Goal: Task Accomplishment & Management: Use online tool/utility

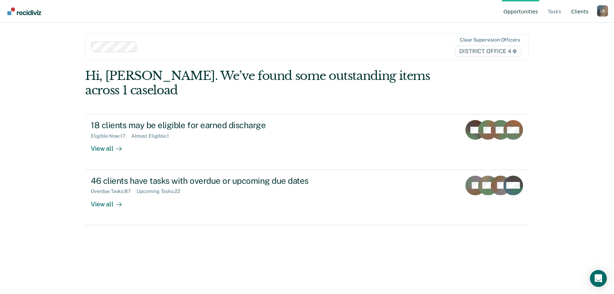
click at [585, 12] on link "Client s" at bounding box center [580, 11] width 20 height 23
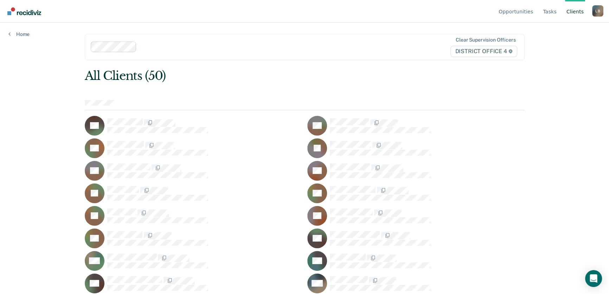
click at [575, 10] on link "Client s" at bounding box center [575, 11] width 20 height 23
click at [553, 11] on link "Tasks" at bounding box center [550, 11] width 17 height 23
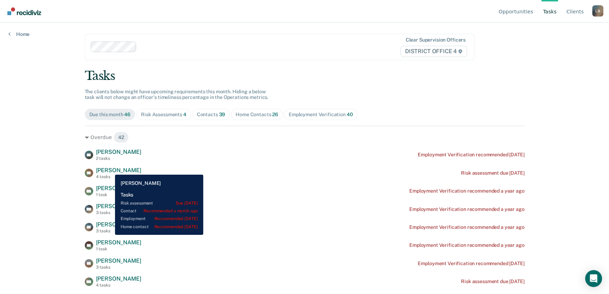
click at [110, 169] on span "[PERSON_NAME]" at bounding box center [118, 170] width 45 height 7
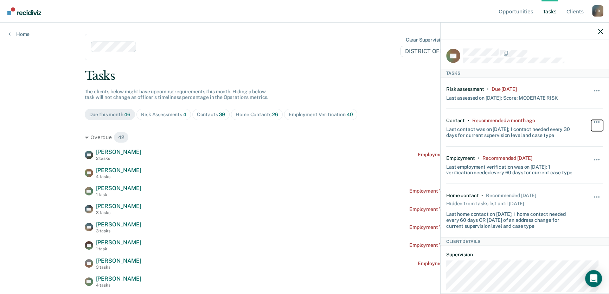
click at [598, 121] on span "button" at bounding box center [598, 121] width 1 height 1
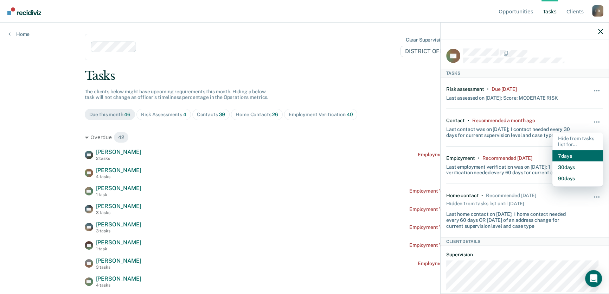
click at [566, 154] on button "7 days" at bounding box center [577, 155] width 51 height 11
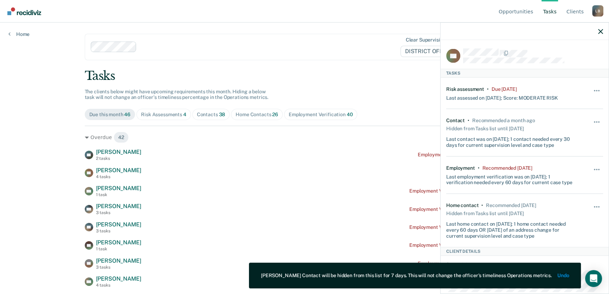
click at [16, 108] on div "Opportunities Tasks Client s [PERSON_NAME] Profile How it works Log Out Home Cl…" at bounding box center [304, 147] width 609 height 294
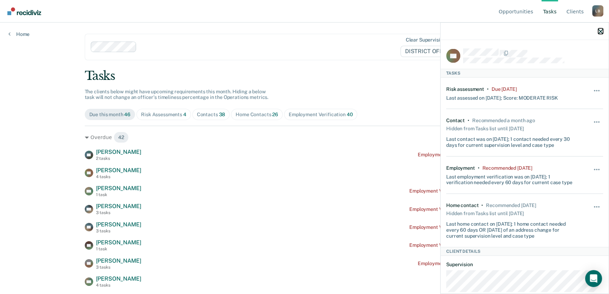
click at [601, 31] on icon "button" at bounding box center [600, 31] width 5 height 5
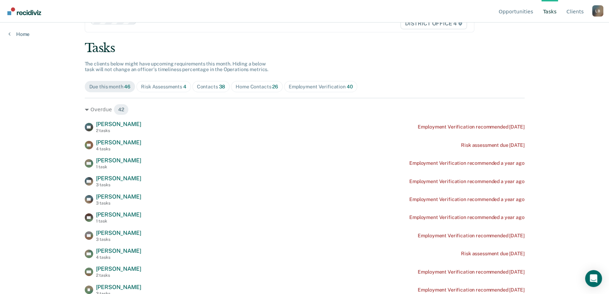
scroll to position [64, 0]
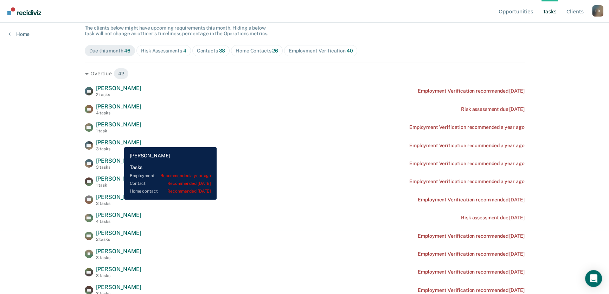
click at [119, 142] on span "[PERSON_NAME]" at bounding box center [118, 142] width 45 height 7
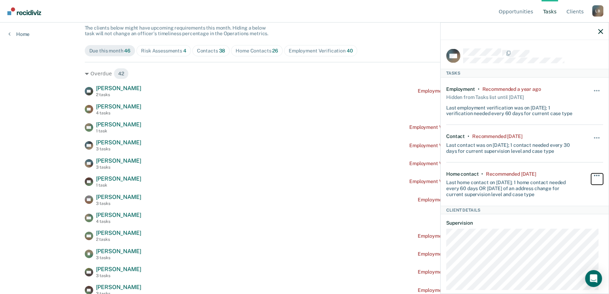
click at [598, 174] on span "button" at bounding box center [598, 174] width 1 height 1
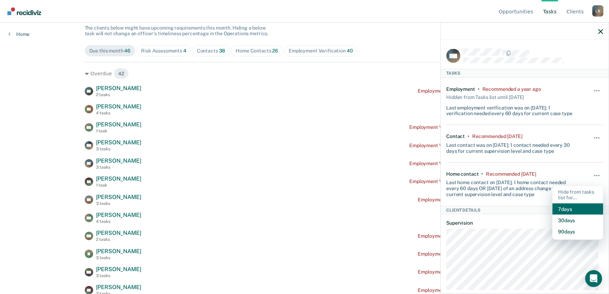
click at [564, 208] on button "7 days" at bounding box center [577, 208] width 51 height 11
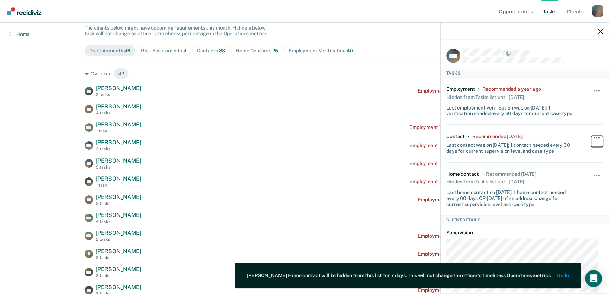
click at [596, 137] on span "button" at bounding box center [596, 137] width 1 height 1
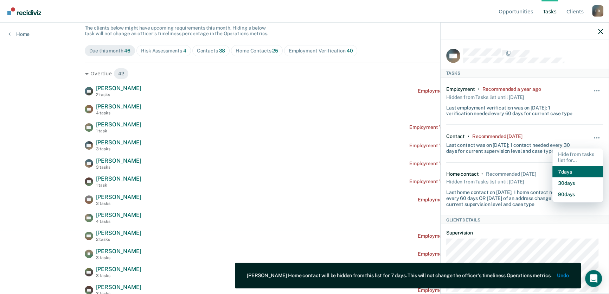
click at [565, 169] on button "7 days" at bounding box center [577, 171] width 51 height 11
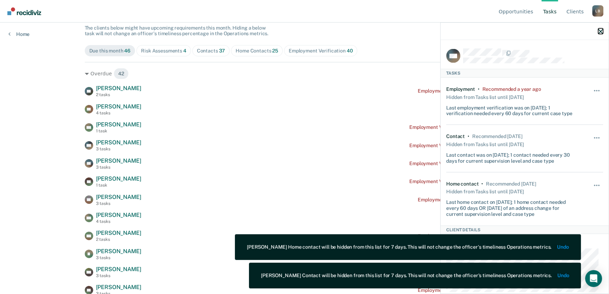
click at [602, 30] on icon "button" at bounding box center [600, 31] width 5 height 5
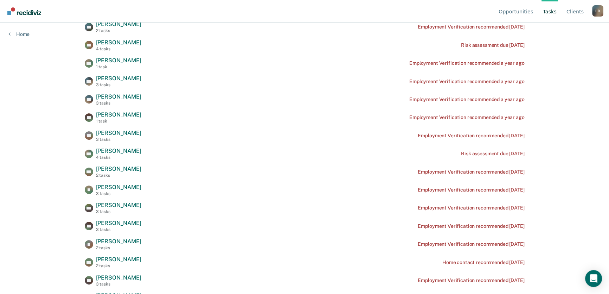
scroll to position [160, 0]
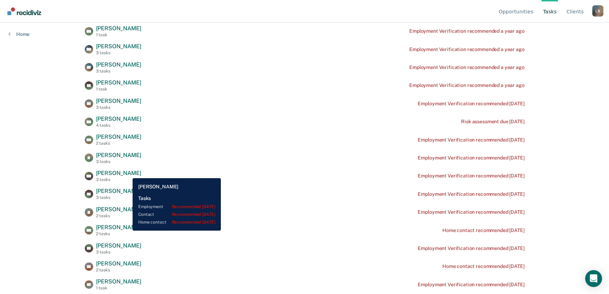
click at [127, 172] on span "[PERSON_NAME]" at bounding box center [118, 172] width 45 height 7
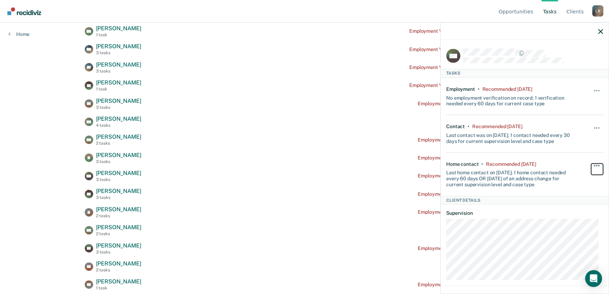
click at [598, 165] on span "button" at bounding box center [598, 165] width 1 height 1
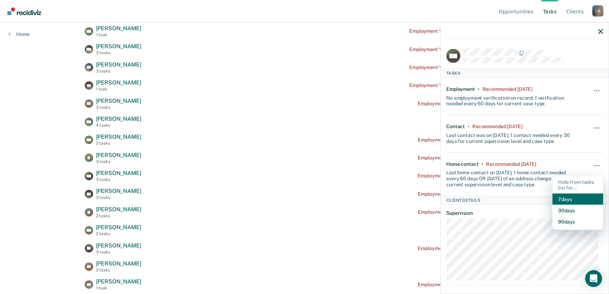
drag, startPoint x: 570, startPoint y: 197, endPoint x: 574, endPoint y: 194, distance: 4.7
click at [571, 197] on button "7 days" at bounding box center [577, 198] width 51 height 11
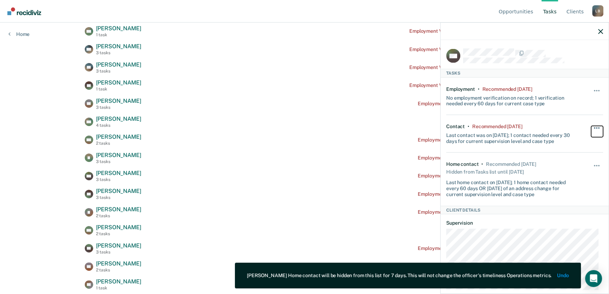
click at [593, 127] on button "button" at bounding box center [597, 131] width 12 height 11
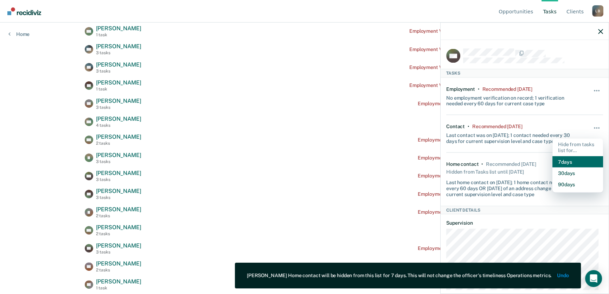
click at [561, 159] on button "7 days" at bounding box center [577, 161] width 51 height 11
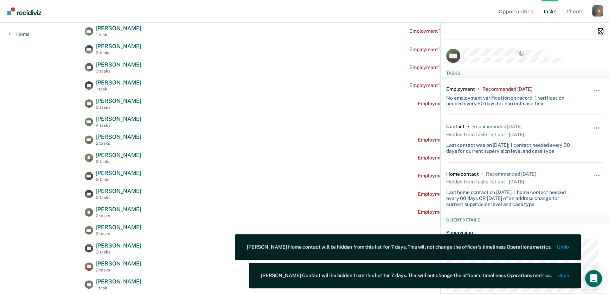
click at [601, 32] on icon "button" at bounding box center [600, 31] width 5 height 5
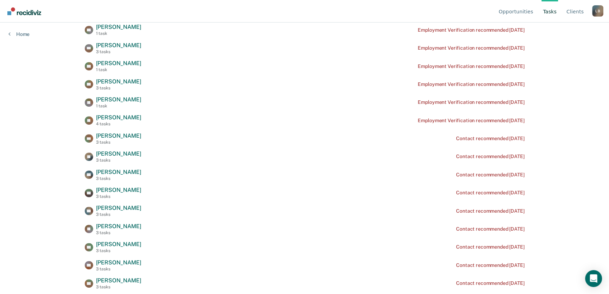
scroll to position [415, 0]
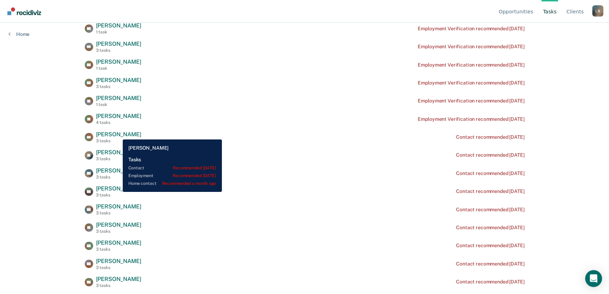
click at [117, 134] on span "[PERSON_NAME]" at bounding box center [118, 134] width 45 height 7
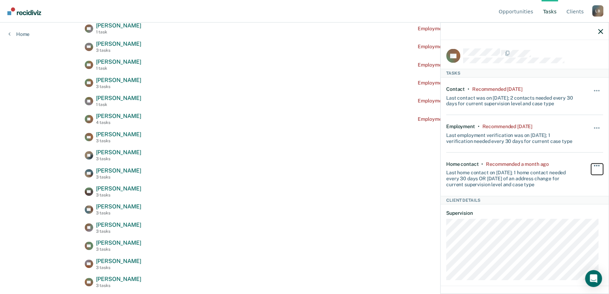
click at [596, 165] on span "button" at bounding box center [596, 165] width 1 height 1
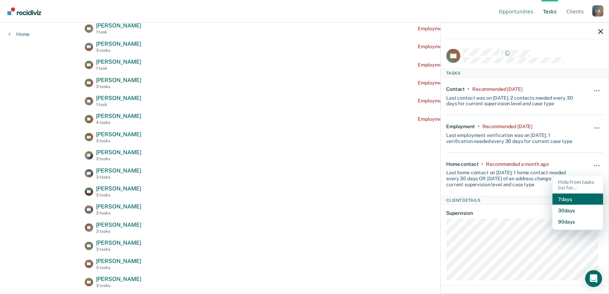
click at [565, 196] on button "7 days" at bounding box center [577, 198] width 51 height 11
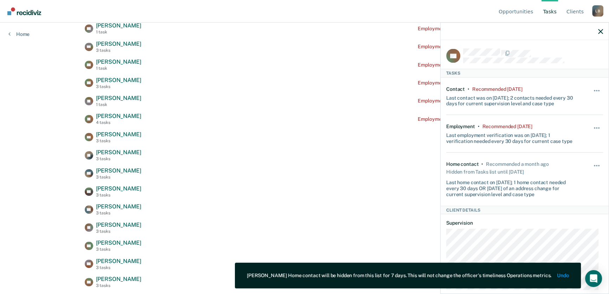
click at [601, 31] on icon "button" at bounding box center [600, 31] width 5 height 5
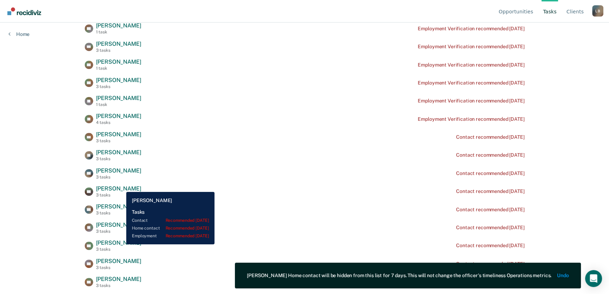
click at [121, 186] on span "[PERSON_NAME]" at bounding box center [118, 188] width 45 height 7
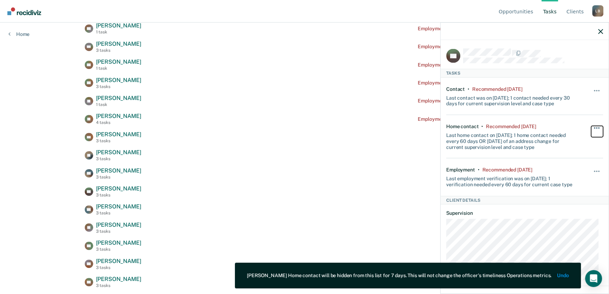
click at [596, 127] on span "button" at bounding box center [596, 127] width 1 height 1
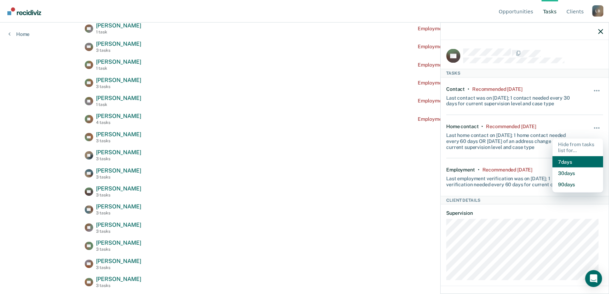
click at [566, 158] on button "7 days" at bounding box center [577, 161] width 51 height 11
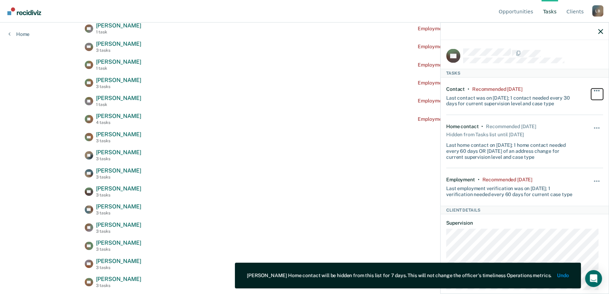
click at [598, 90] on span "button" at bounding box center [598, 90] width 1 height 1
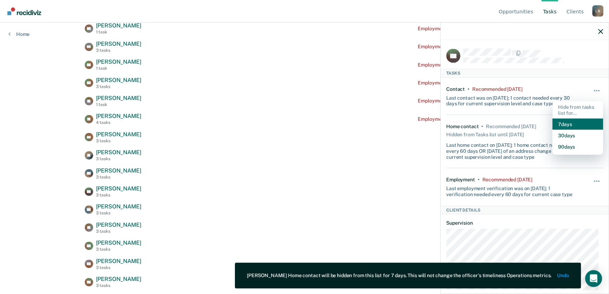
click at [569, 122] on button "7 days" at bounding box center [577, 124] width 51 height 11
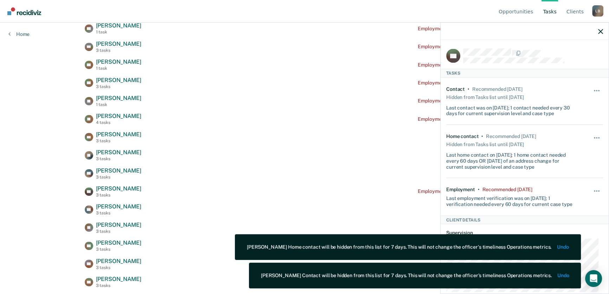
click at [598, 32] on icon "button" at bounding box center [600, 31] width 5 height 5
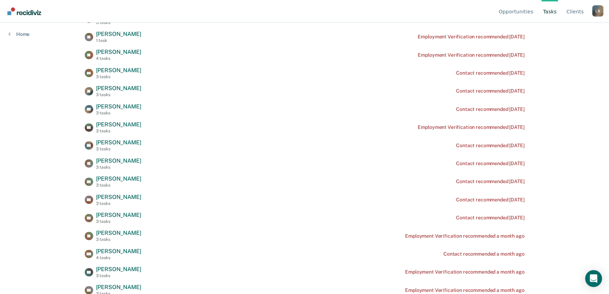
scroll to position [511, 0]
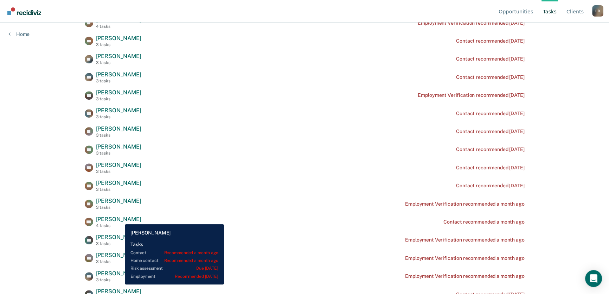
click at [120, 219] on span "[PERSON_NAME]" at bounding box center [118, 219] width 45 height 7
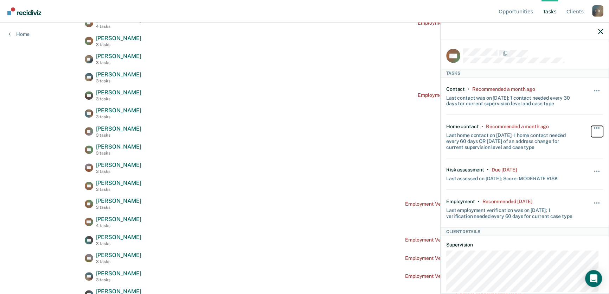
click at [598, 127] on span "button" at bounding box center [598, 127] width 1 height 1
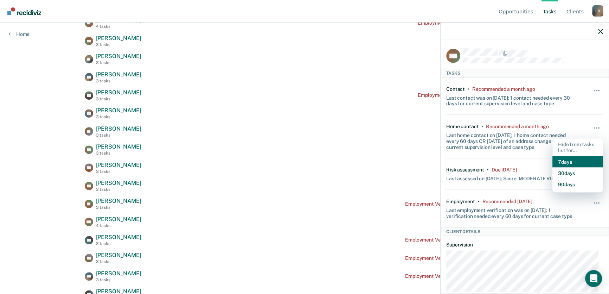
click at [569, 159] on button "7 days" at bounding box center [577, 161] width 51 height 11
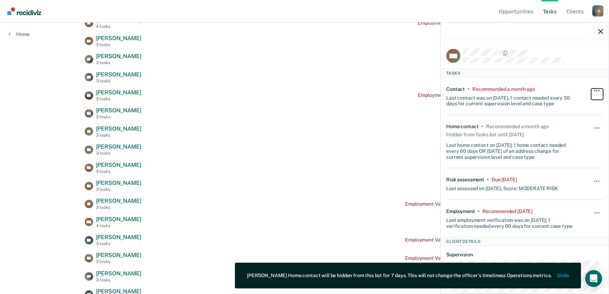
click at [596, 90] on span "button" at bounding box center [596, 90] width 1 height 1
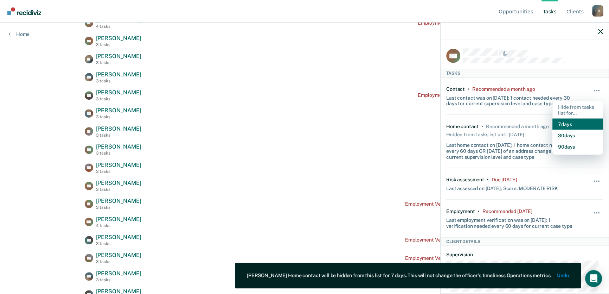
click at [566, 121] on button "7 days" at bounding box center [577, 124] width 51 height 11
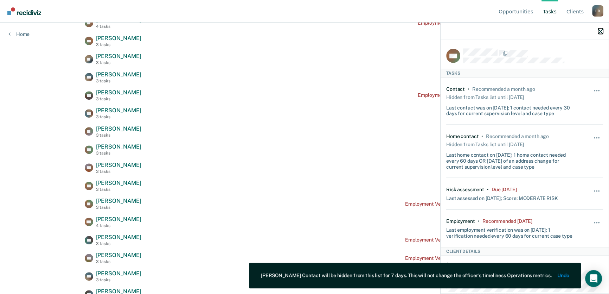
click at [602, 31] on icon "button" at bounding box center [600, 31] width 5 height 5
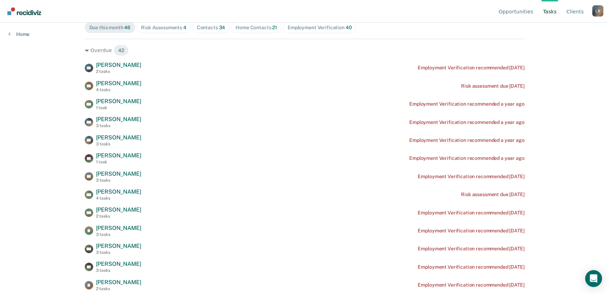
scroll to position [0, 0]
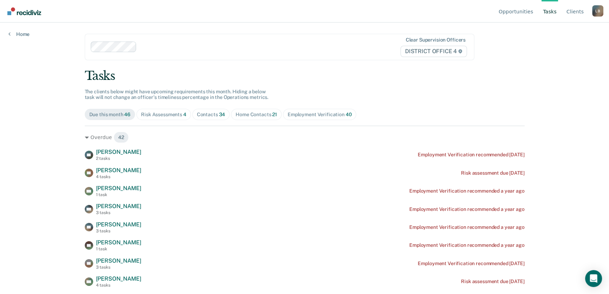
click at [251, 113] on div "Home Contacts 21" at bounding box center [256, 114] width 41 height 6
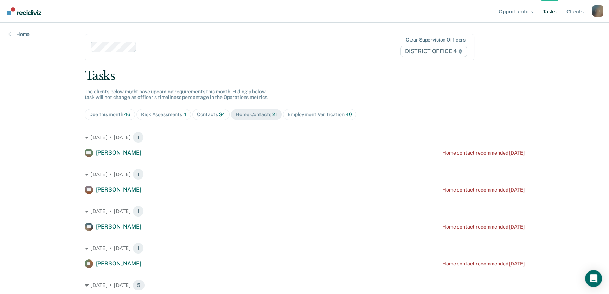
click at [168, 114] on div "Risk Assessments 4" at bounding box center [163, 114] width 45 height 6
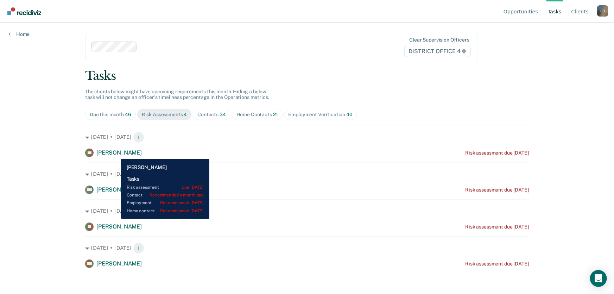
click at [116, 153] on span "[PERSON_NAME]" at bounding box center [118, 152] width 45 height 7
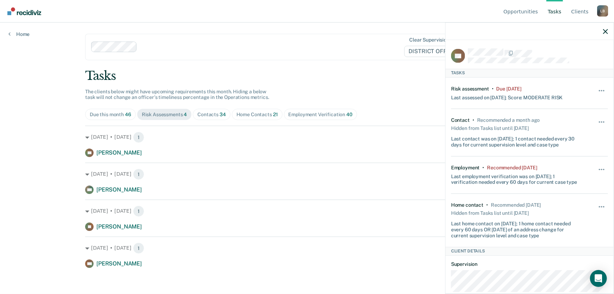
click at [47, 139] on div "Opportunities Tasks Client s [PERSON_NAME] Profile How it works Log Out Home Cl…" at bounding box center [307, 147] width 614 height 294
click at [604, 31] on icon "button" at bounding box center [605, 31] width 5 height 5
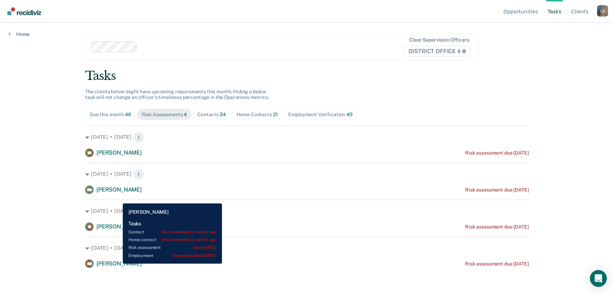
click at [117, 263] on span "[PERSON_NAME]" at bounding box center [118, 263] width 45 height 7
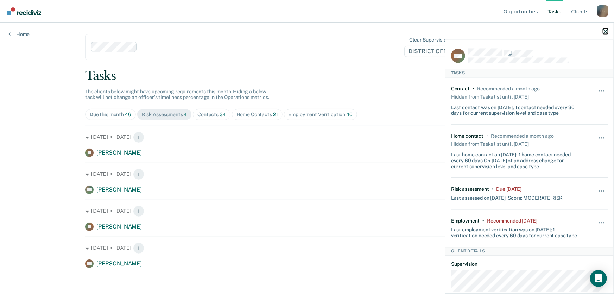
click at [605, 32] on icon "button" at bounding box center [605, 31] width 5 height 5
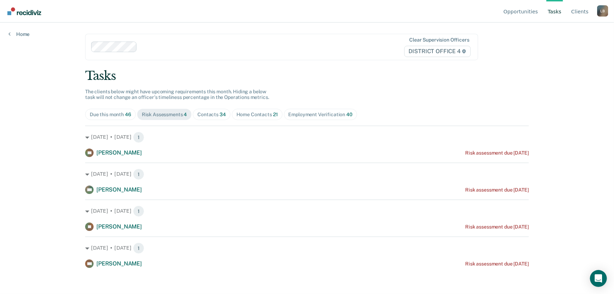
click at [212, 113] on div "Contacts 34" at bounding box center [211, 114] width 28 height 6
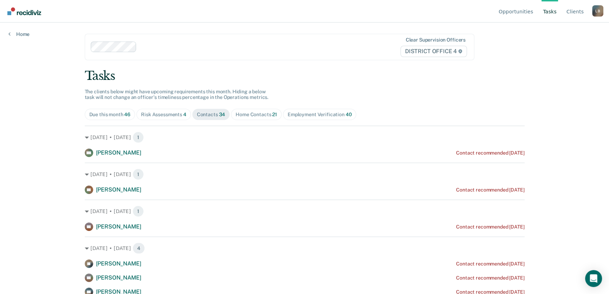
click at [244, 113] on div "Home Contacts 21" at bounding box center [256, 114] width 41 height 6
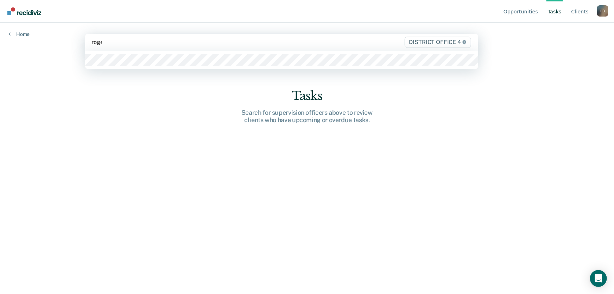
type input "[PERSON_NAME]"
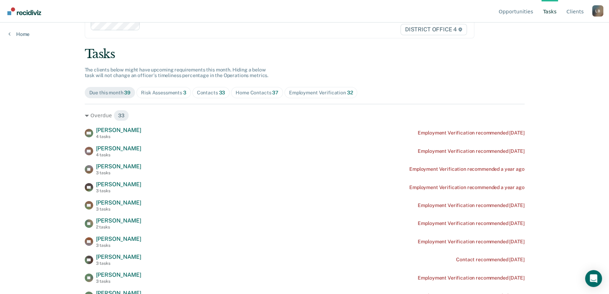
scroll to position [32, 0]
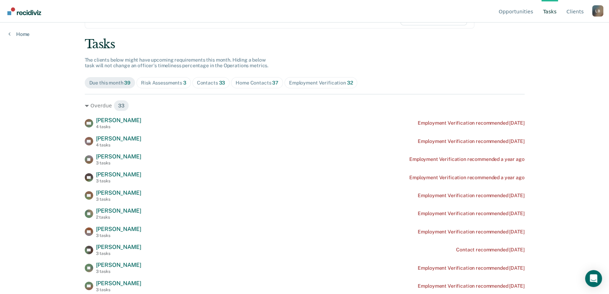
click at [250, 81] on div "Home Contacts 37" at bounding box center [257, 83] width 43 height 6
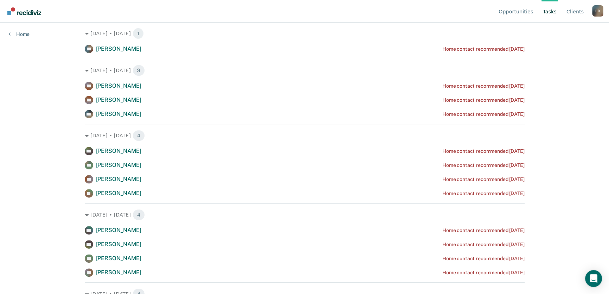
scroll to position [352, 0]
